Goal: Transaction & Acquisition: Book appointment/travel/reservation

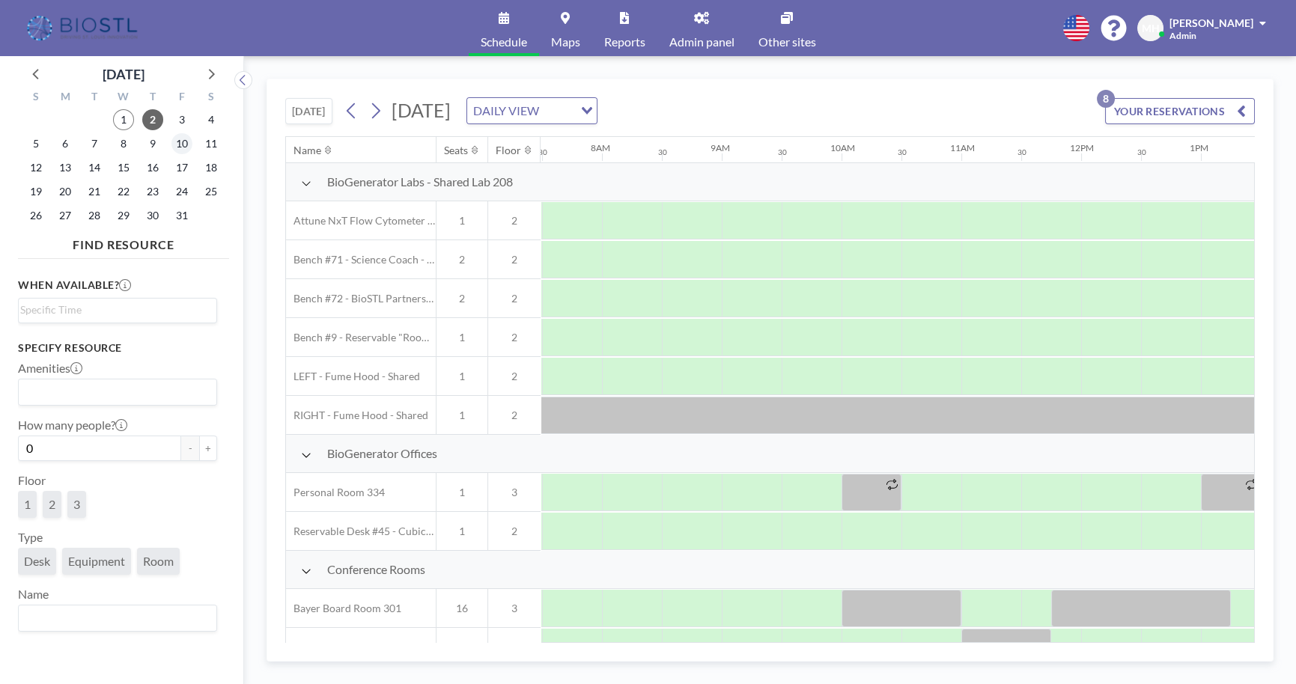
scroll to position [0, 898]
click at [127, 120] on span "1" at bounding box center [123, 119] width 21 height 21
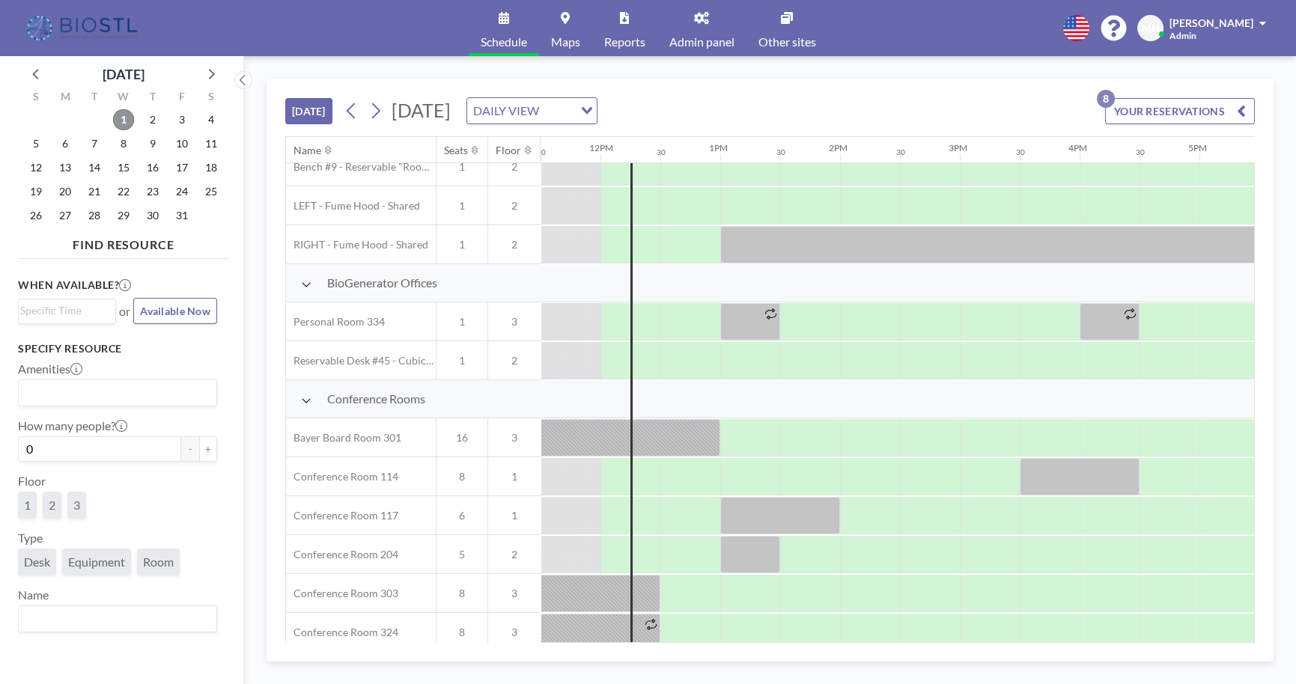
scroll to position [204, 1377]
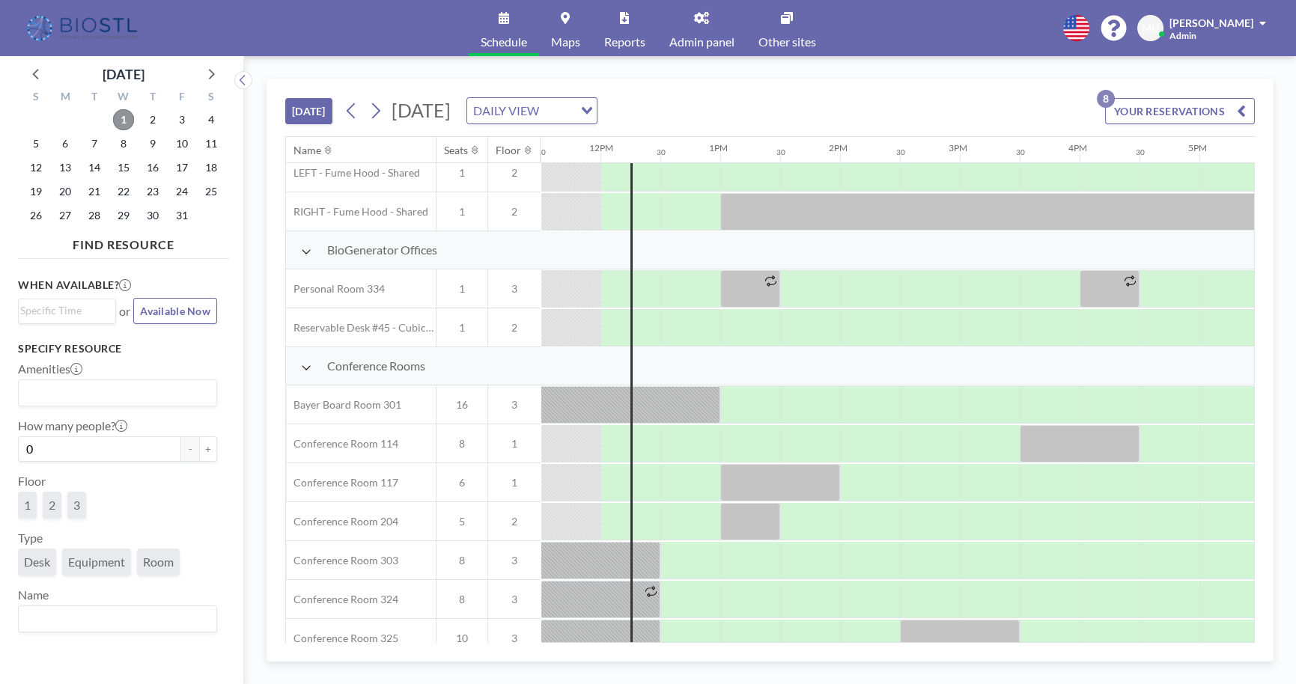
click at [123, 118] on span "1" at bounding box center [123, 119] width 21 height 21
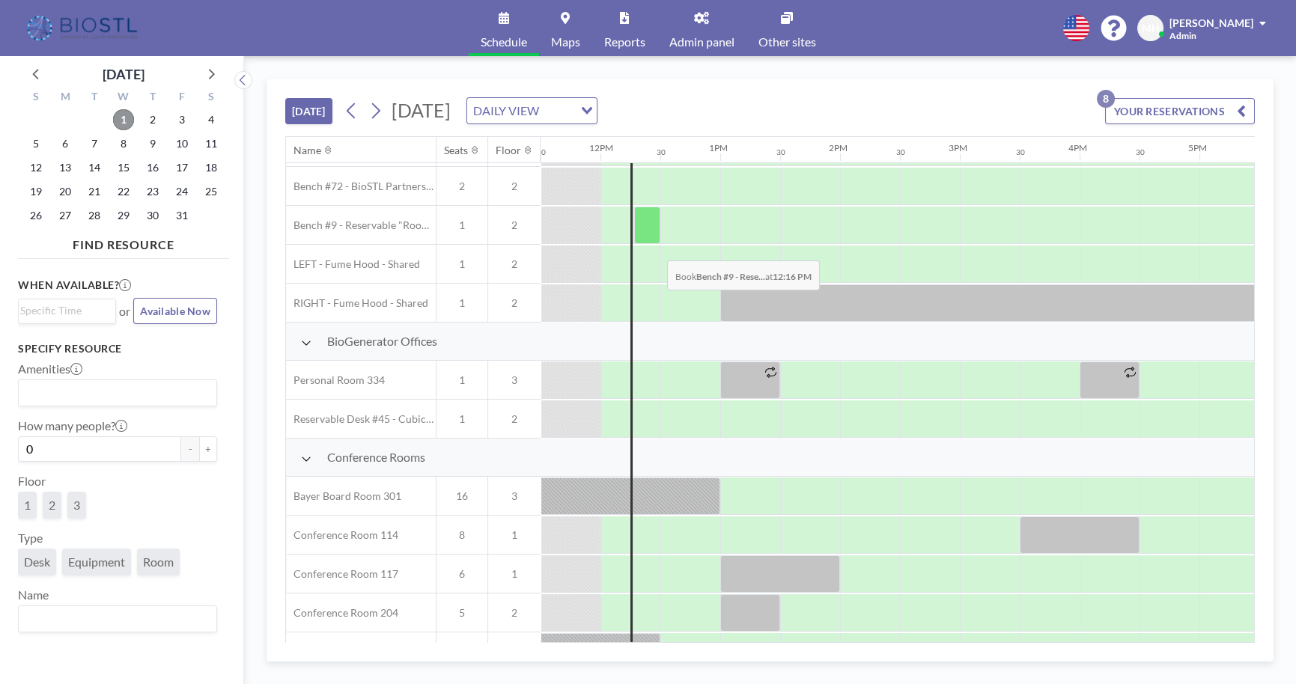
scroll to position [135, 1377]
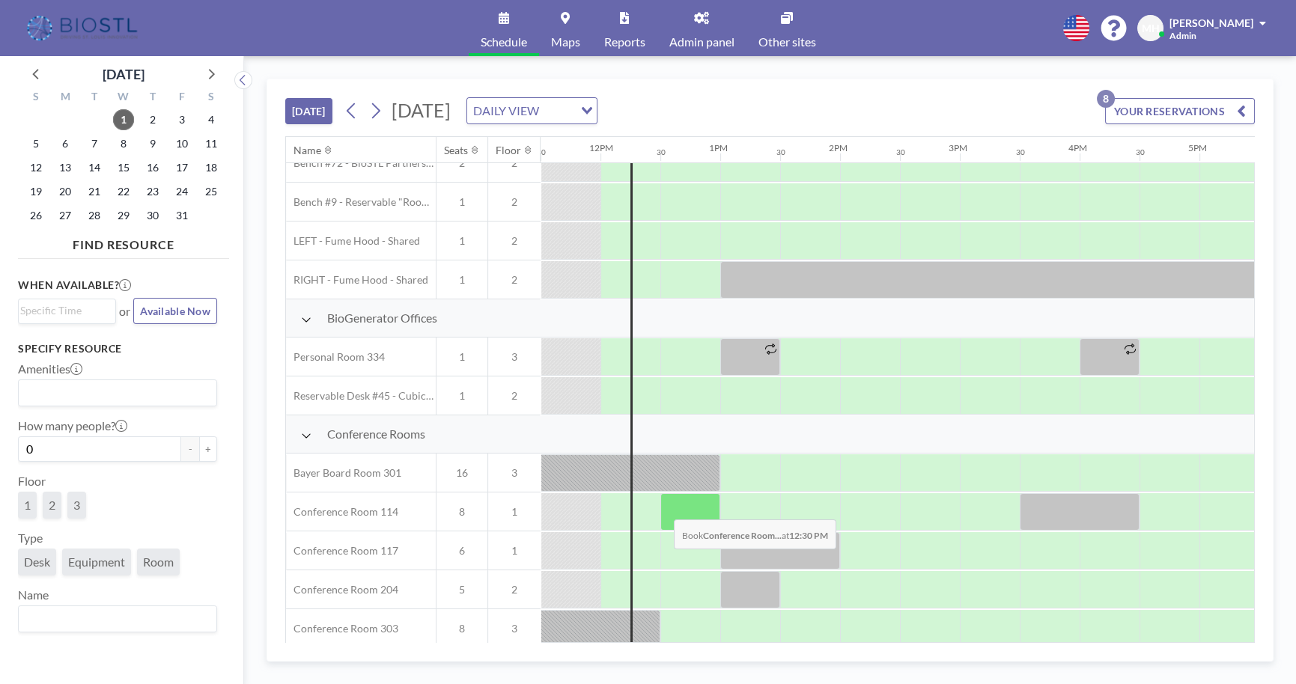
click at [662, 507] on div at bounding box center [690, 511] width 60 height 37
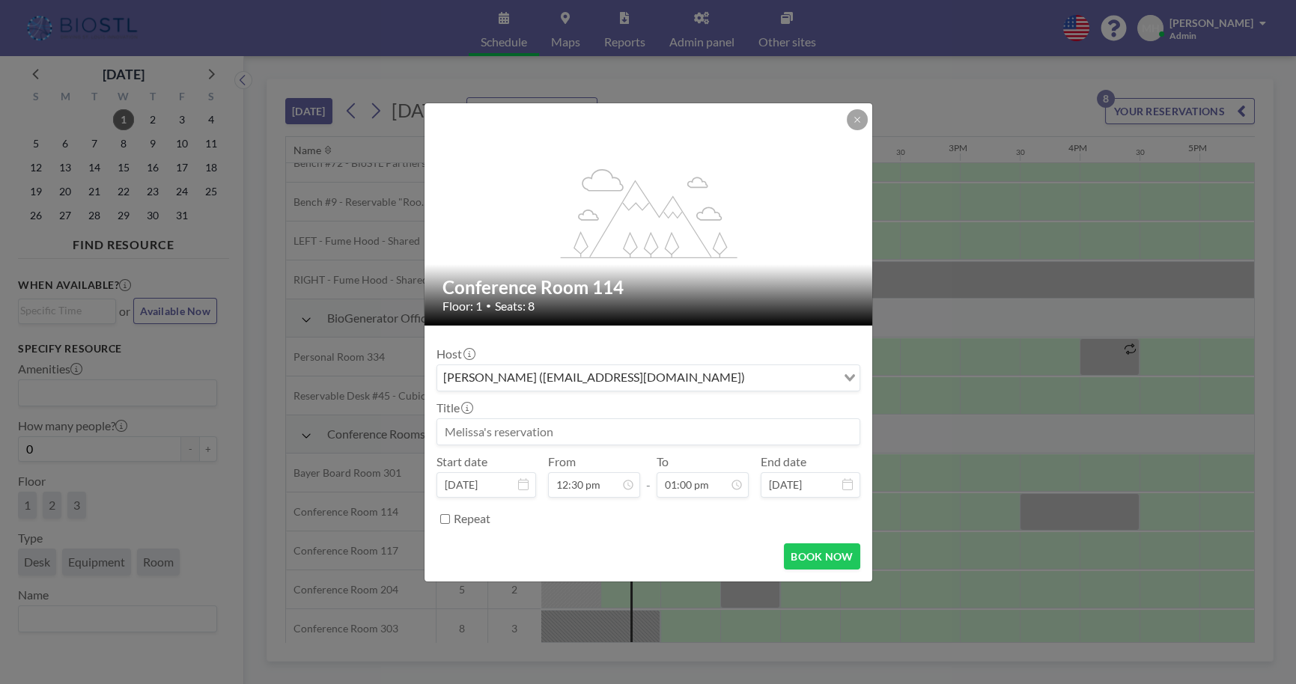
click at [600, 438] on input at bounding box center [648, 431] width 422 height 25
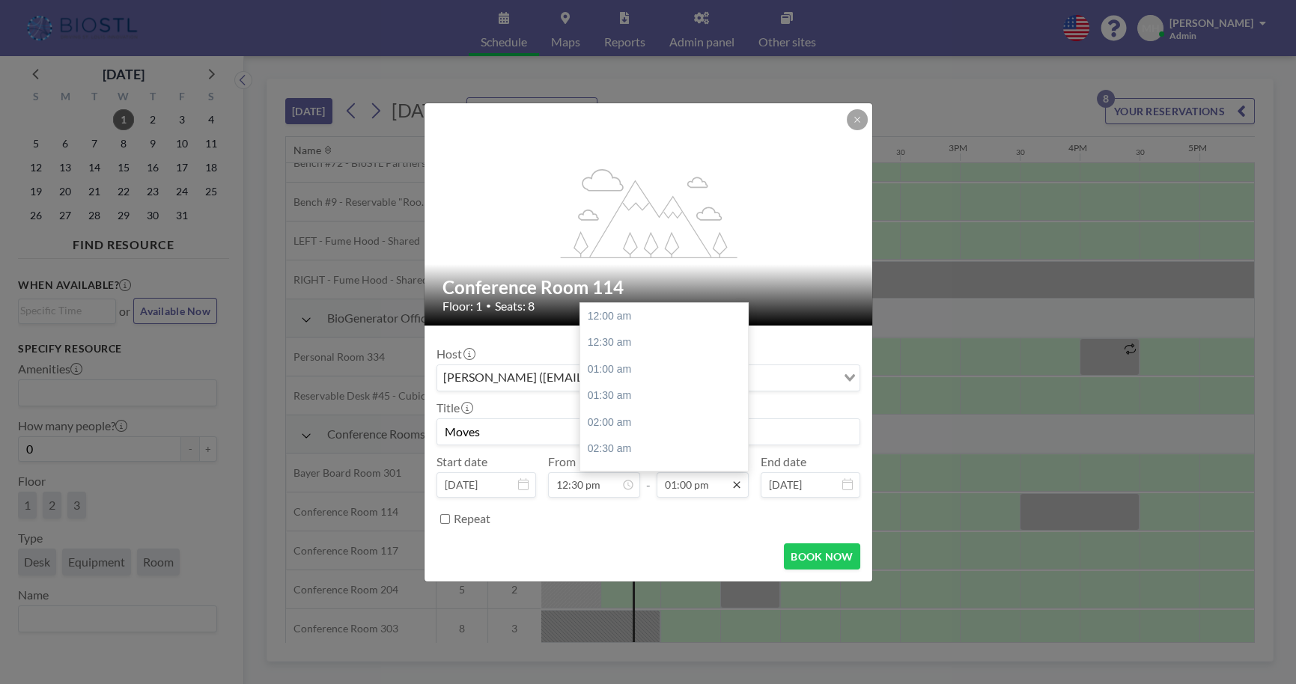
scroll to position [693, 0]
type input "Moves"
click at [730, 479] on icon at bounding box center [736, 485] width 12 height 12
click at [629, 373] on div "02:00 pm" at bounding box center [667, 369] width 174 height 27
type input "02:00 pm"
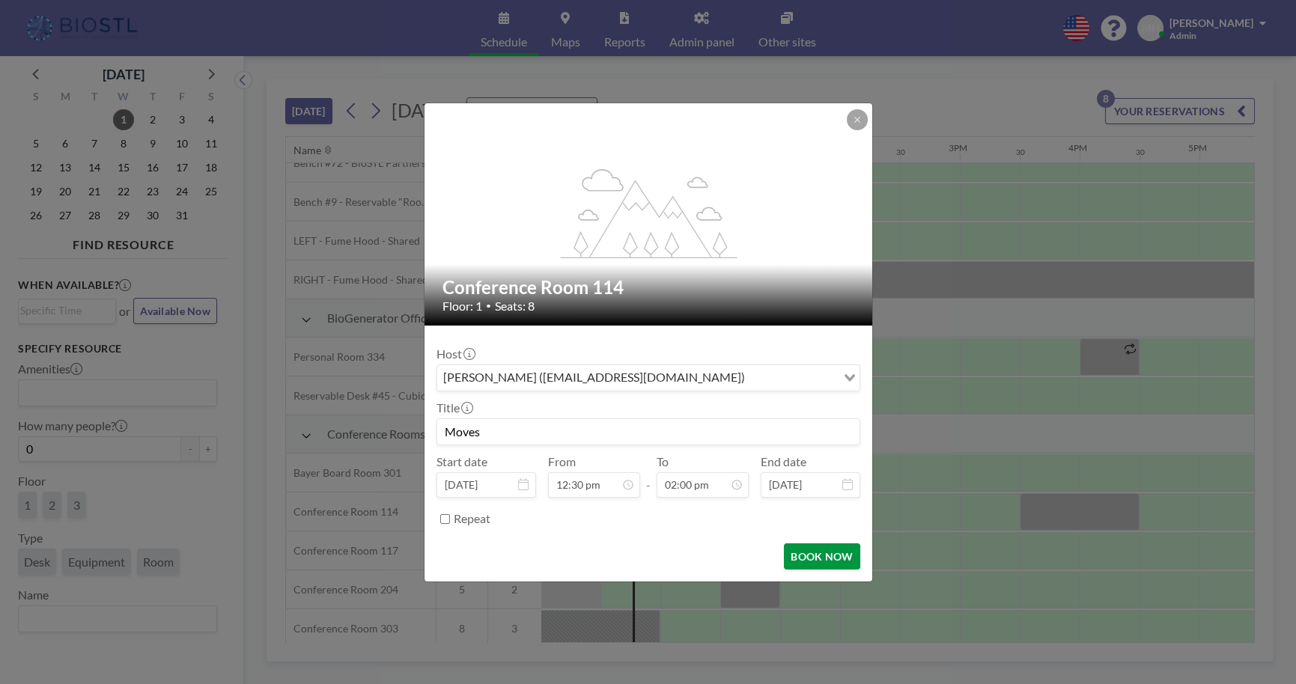
click at [801, 553] on button "BOOK NOW" at bounding box center [822, 556] width 76 height 26
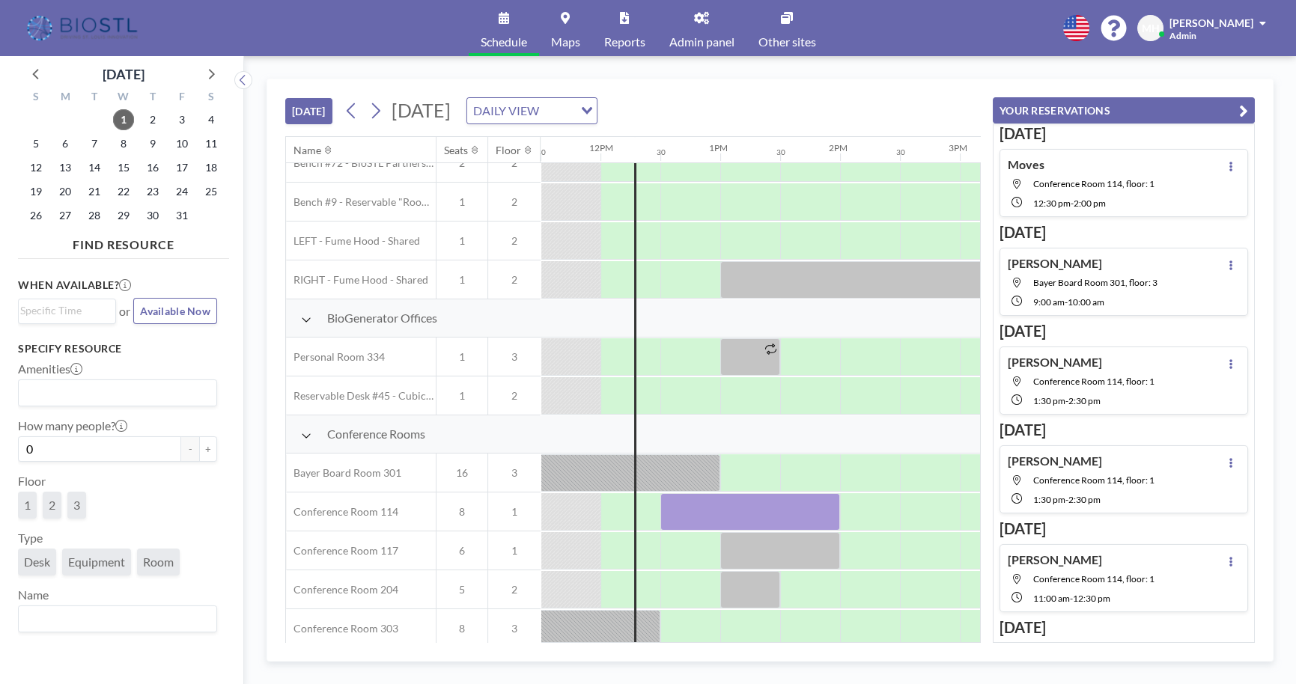
click at [1241, 109] on icon "button" at bounding box center [1243, 111] width 9 height 18
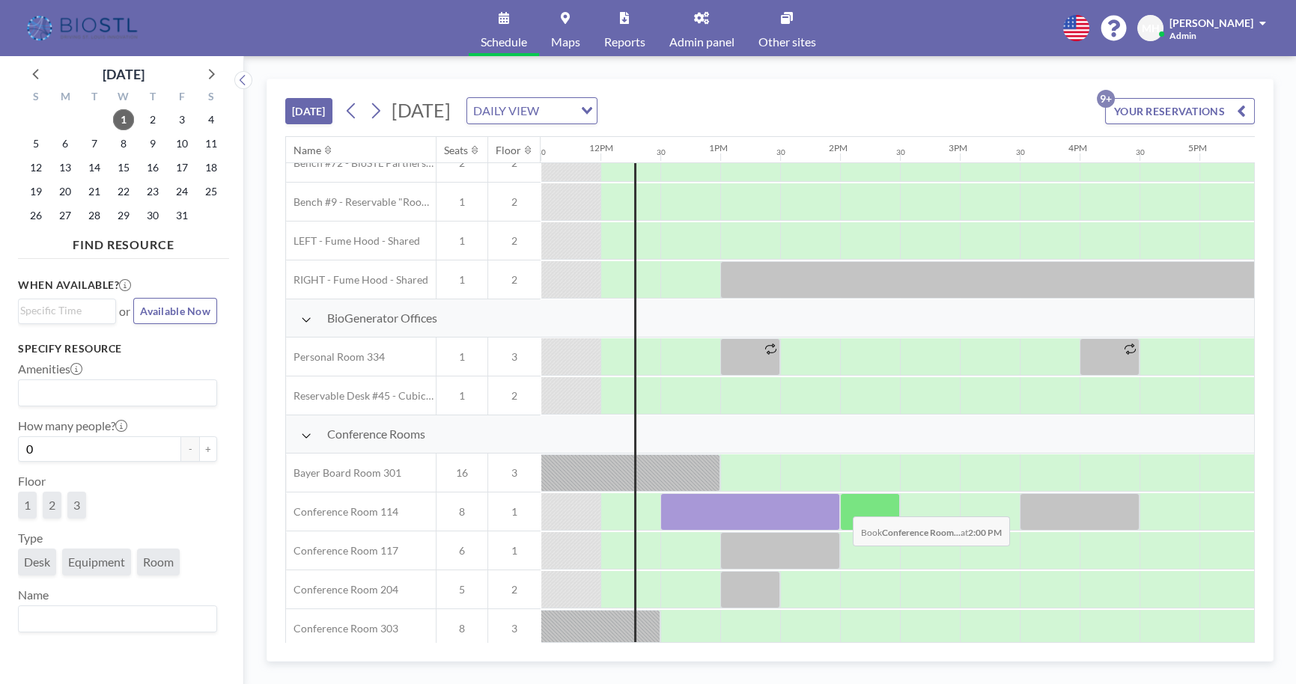
click at [840, 504] on div at bounding box center [870, 511] width 60 height 37
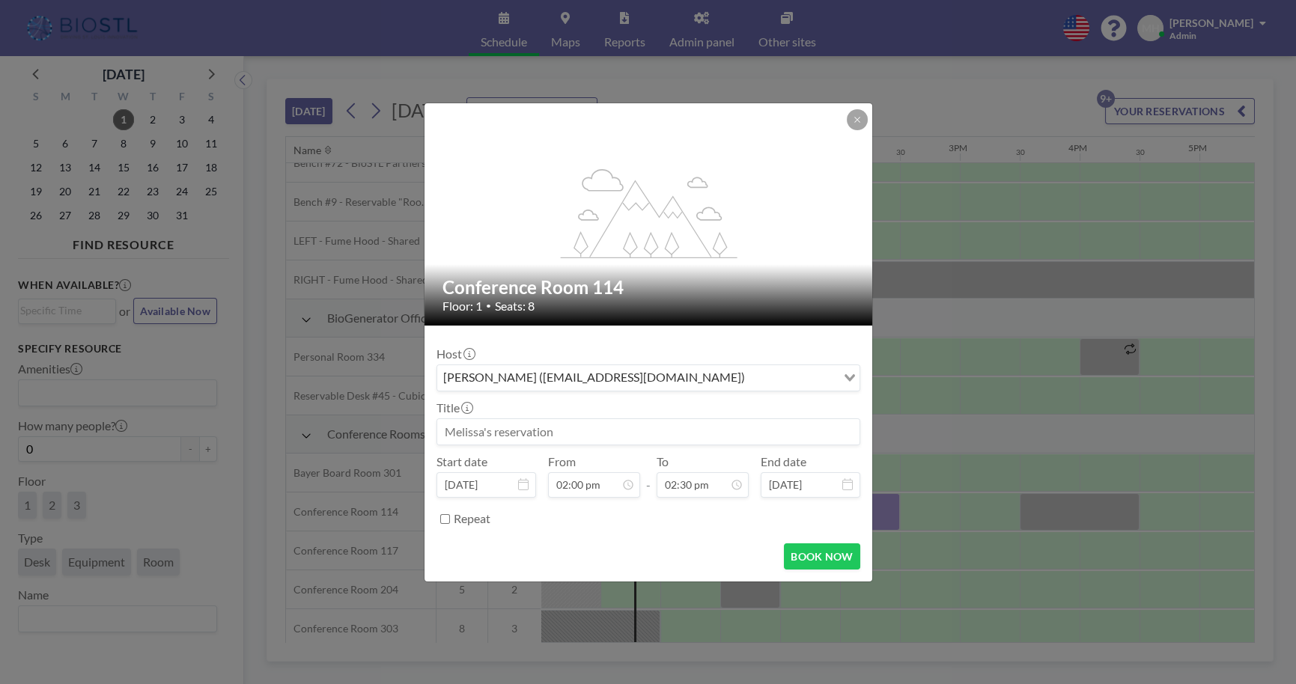
scroll to position [772, 0]
click at [578, 439] on input at bounding box center [648, 431] width 422 height 25
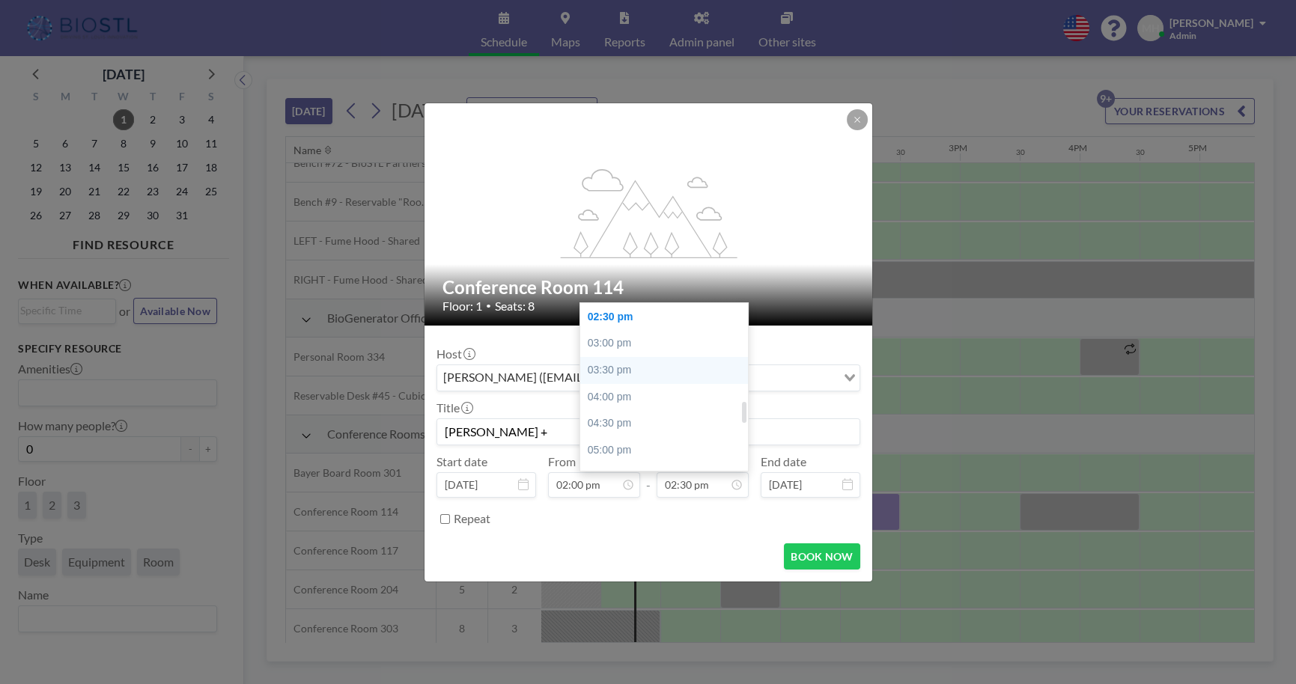
type input "[PERSON_NAME] +"
click at [613, 365] on div "03:30 pm" at bounding box center [667, 370] width 174 height 27
type input "03:30 pm"
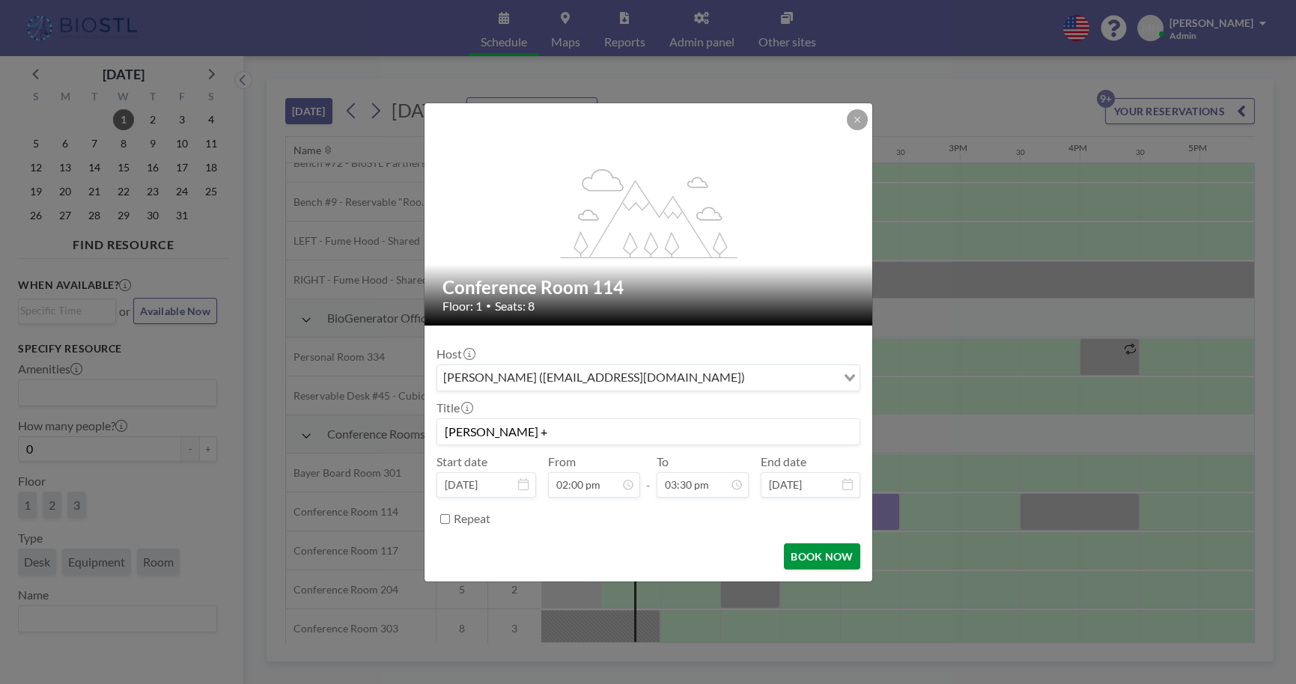
scroll to position [825, 0]
click at [794, 554] on button "BOOK NOW" at bounding box center [822, 556] width 76 height 26
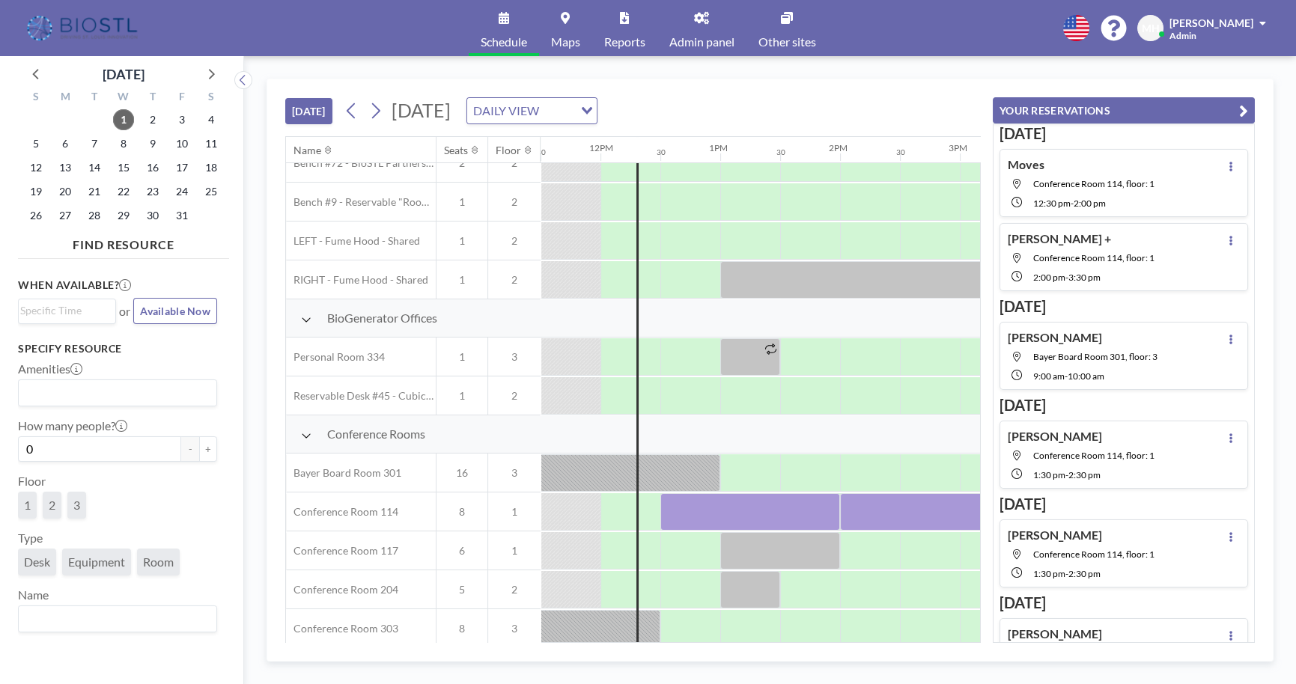
click at [1242, 105] on icon "button" at bounding box center [1243, 111] width 9 height 18
